Goal: Check status: Check status

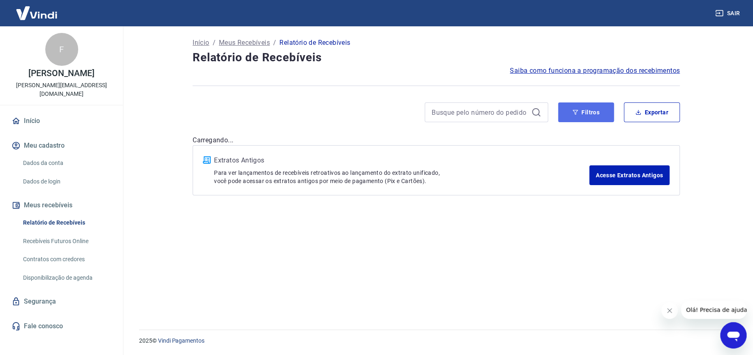
click at [579, 117] on button "Filtros" at bounding box center [586, 113] width 56 height 20
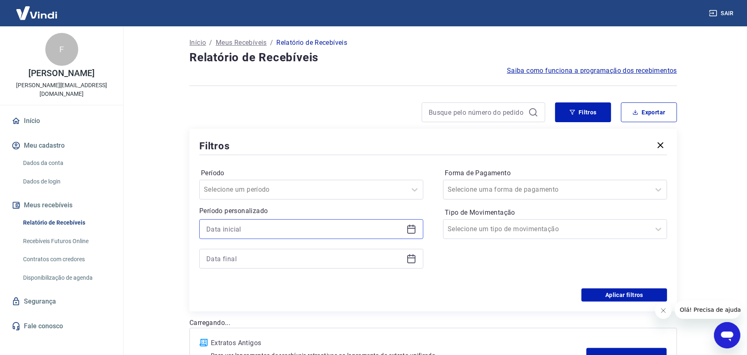
click at [237, 228] on input at bounding box center [304, 229] width 197 height 12
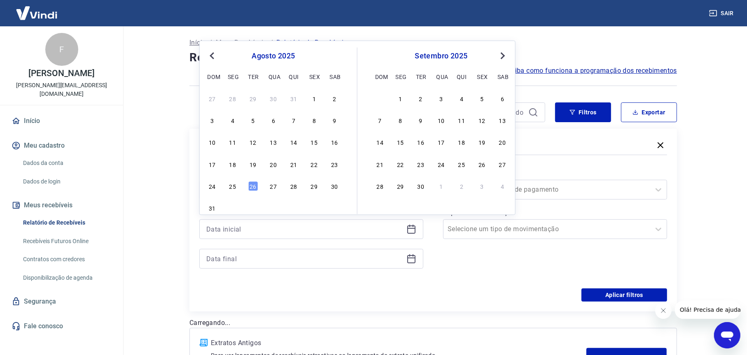
click at [233, 191] on div "24 25 26 27 28 29 30" at bounding box center [273, 186] width 134 height 12
click at [234, 186] on div "25" at bounding box center [233, 187] width 10 height 10
type input "[DATE]"
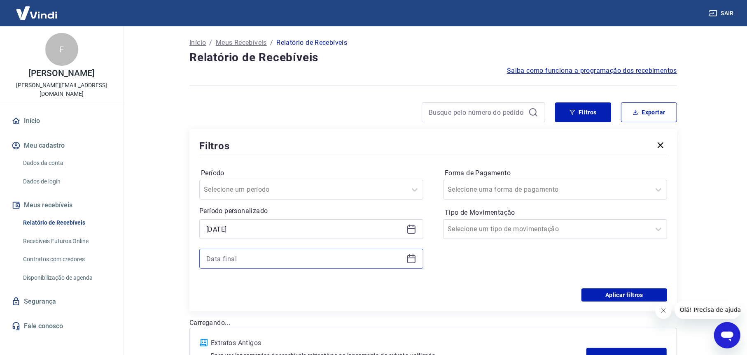
click at [258, 263] on input at bounding box center [304, 259] width 197 height 12
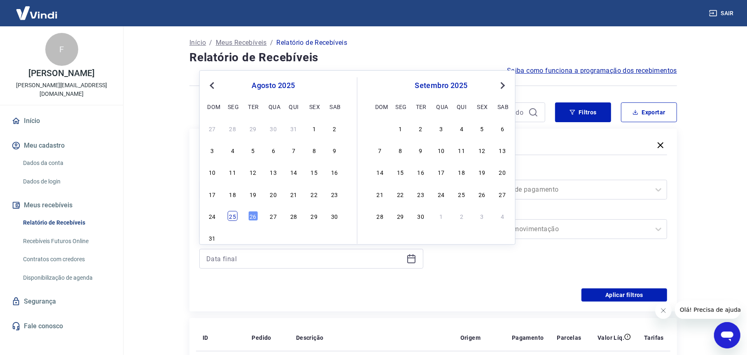
click at [233, 217] on div "25" at bounding box center [233, 216] width 10 height 10
